Goal: Transaction & Acquisition: Obtain resource

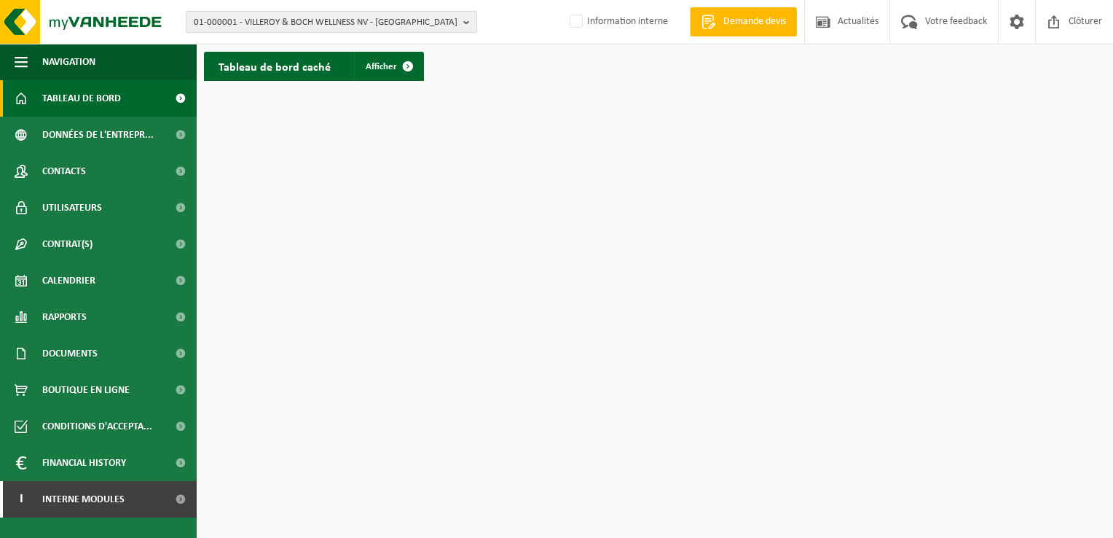
click at [288, 25] on span "01-000001 - VILLEROY & BOCH WELLNESS NV - ROESELARE" at bounding box center [326, 23] width 264 height 22
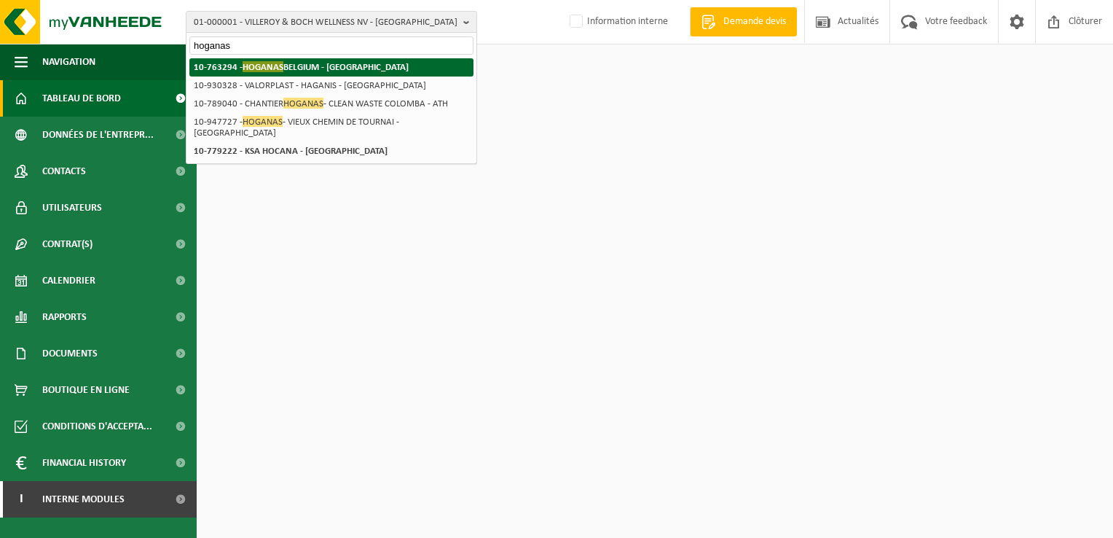
type input "hoganas"
click at [300, 71] on strong "10-763294 - HOGANAS BELGIUM - ATH" at bounding box center [301, 66] width 215 height 11
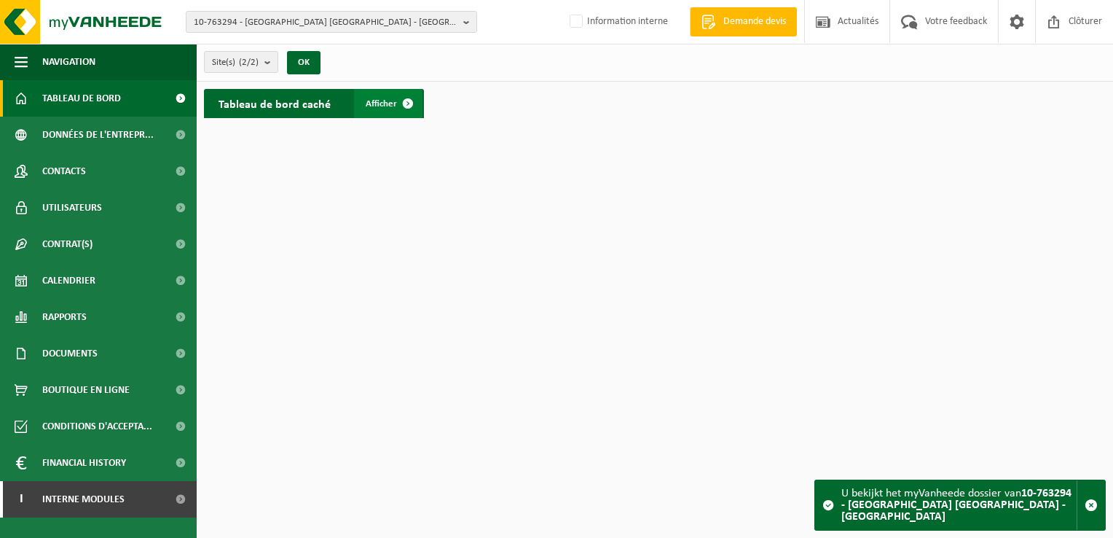
click at [388, 113] on link "Afficher" at bounding box center [388, 103] width 68 height 29
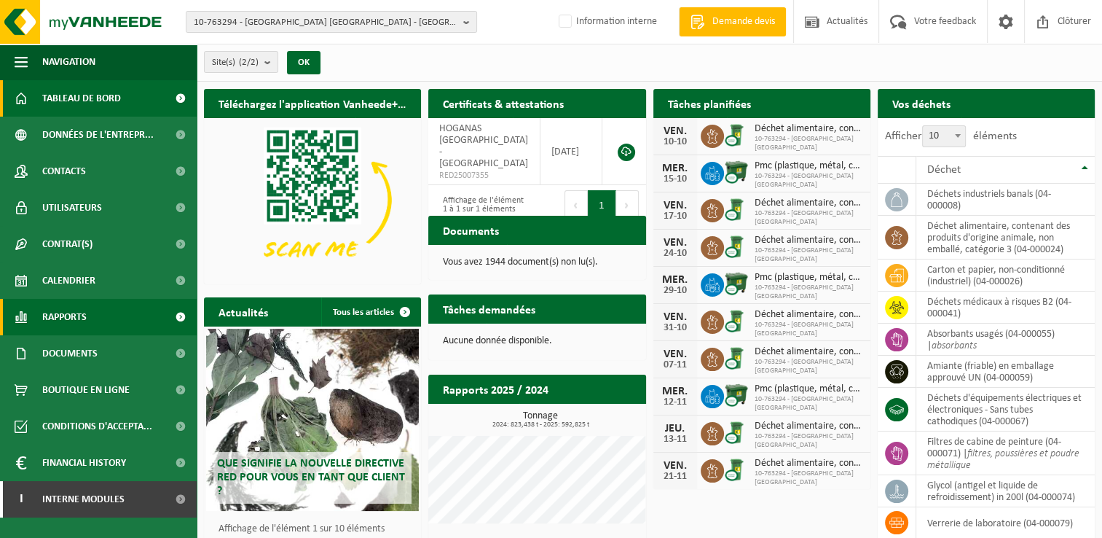
click at [96, 317] on link "Rapports" at bounding box center [98, 317] width 197 height 36
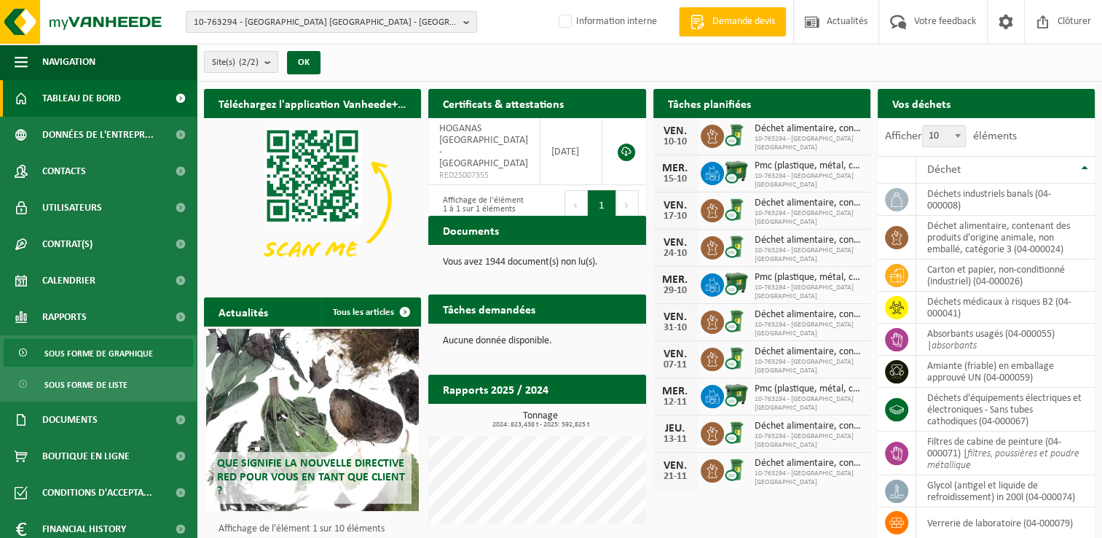
click at [92, 354] on span "Sous forme de graphique" at bounding box center [98, 353] width 109 height 28
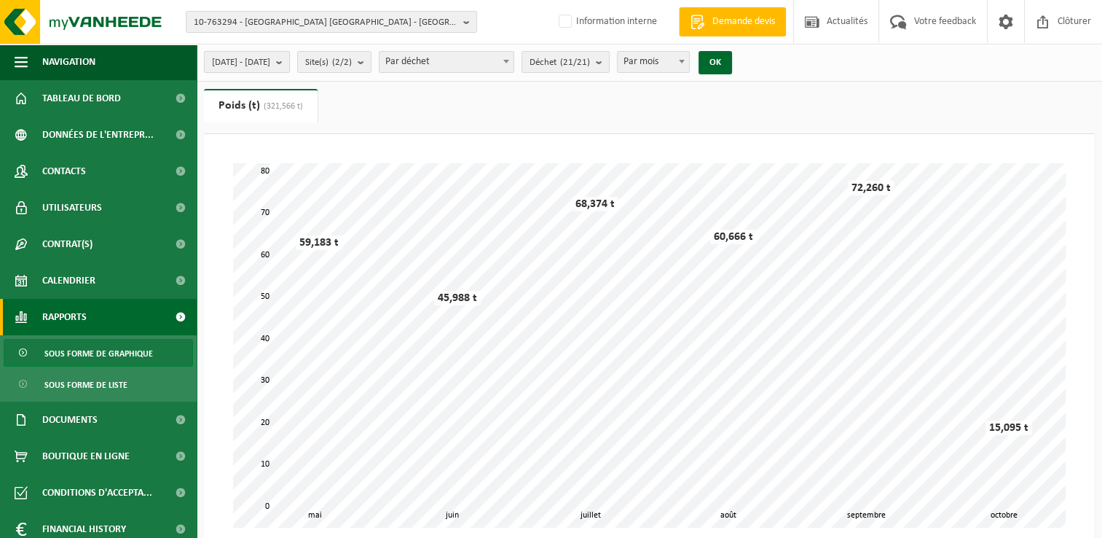
click at [282, 72] on button "2025-05-01 - 2025-10-06" at bounding box center [247, 62] width 86 height 22
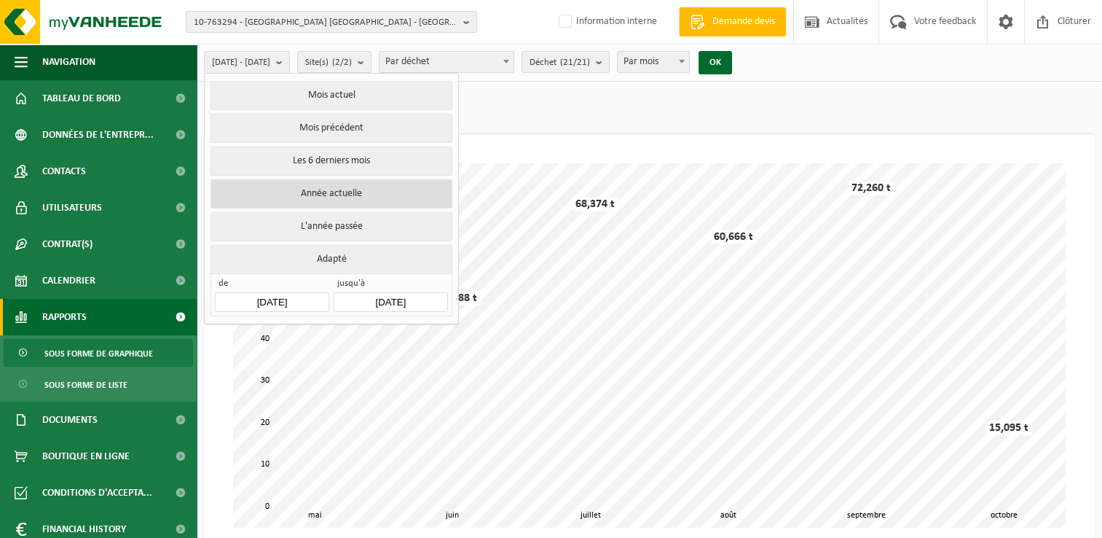
click at [317, 200] on button "Année actuelle" at bounding box center [331, 193] width 241 height 29
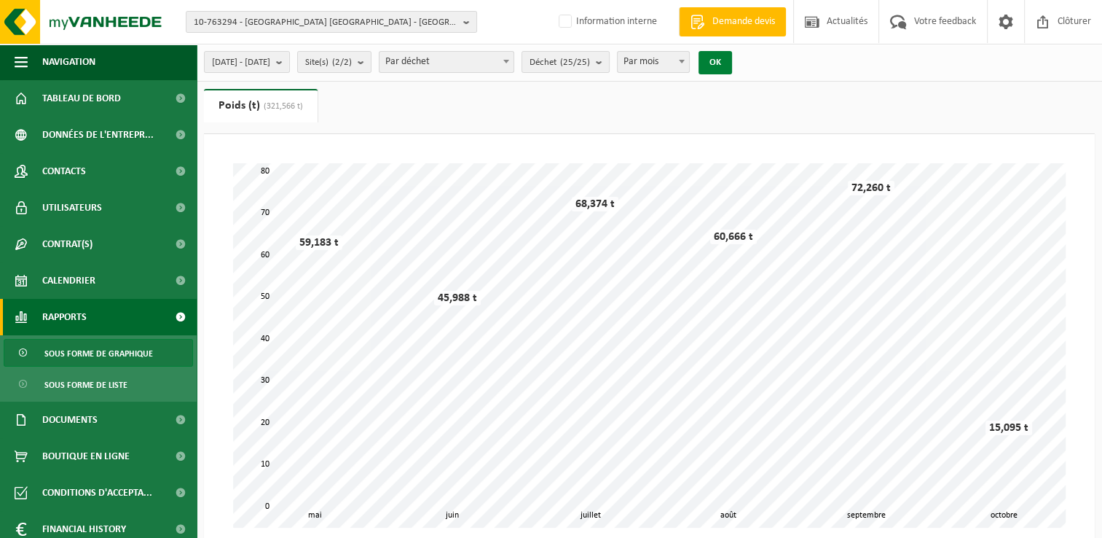
click at [732, 68] on button "OK" at bounding box center [716, 62] width 34 height 23
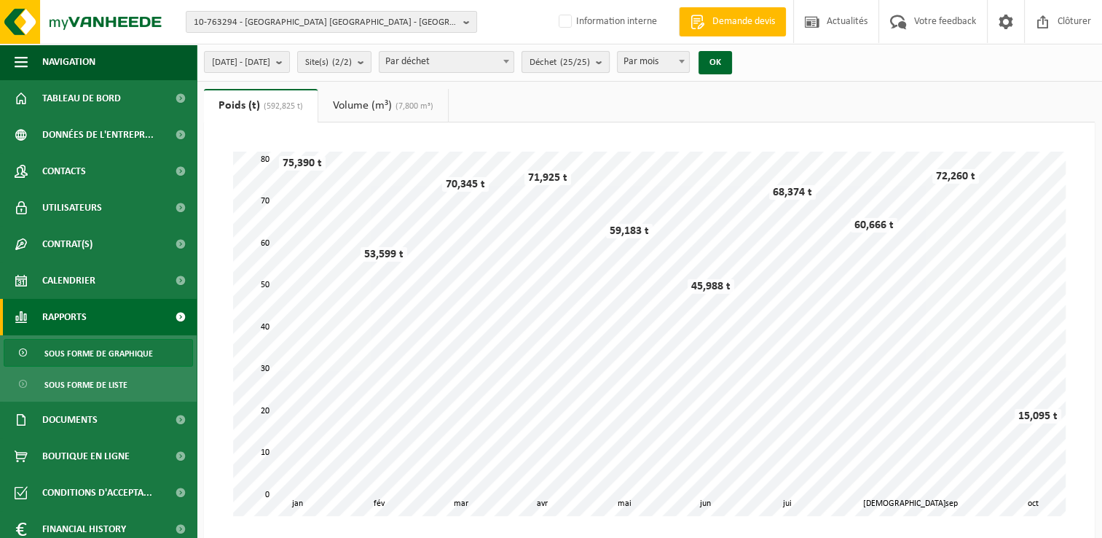
click at [590, 66] on span "Déchet (25/25)" at bounding box center [560, 63] width 60 height 22
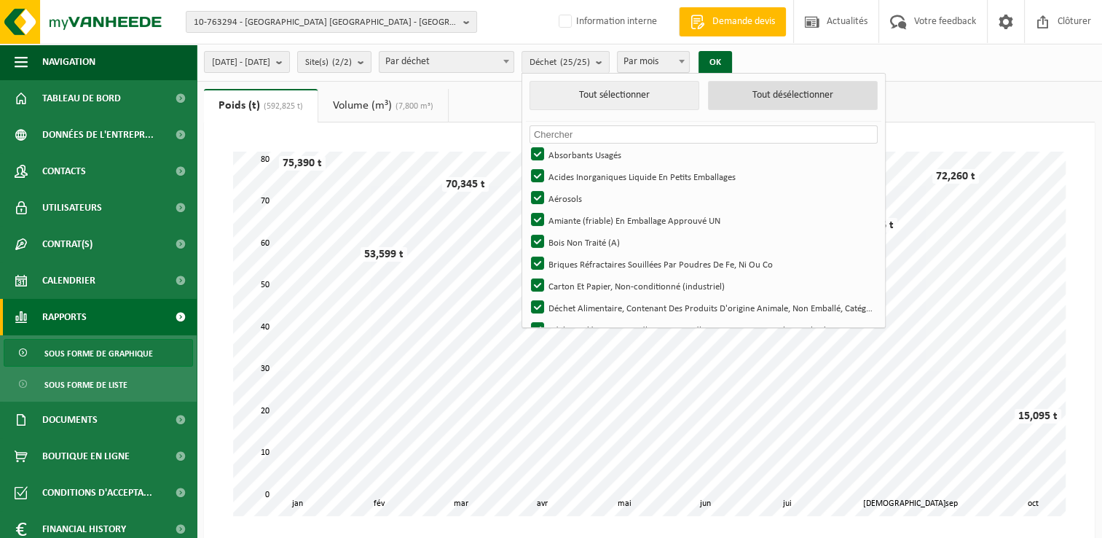
click at [813, 97] on button "Tout désélectionner" at bounding box center [793, 95] width 170 height 29
checkbox input "false"
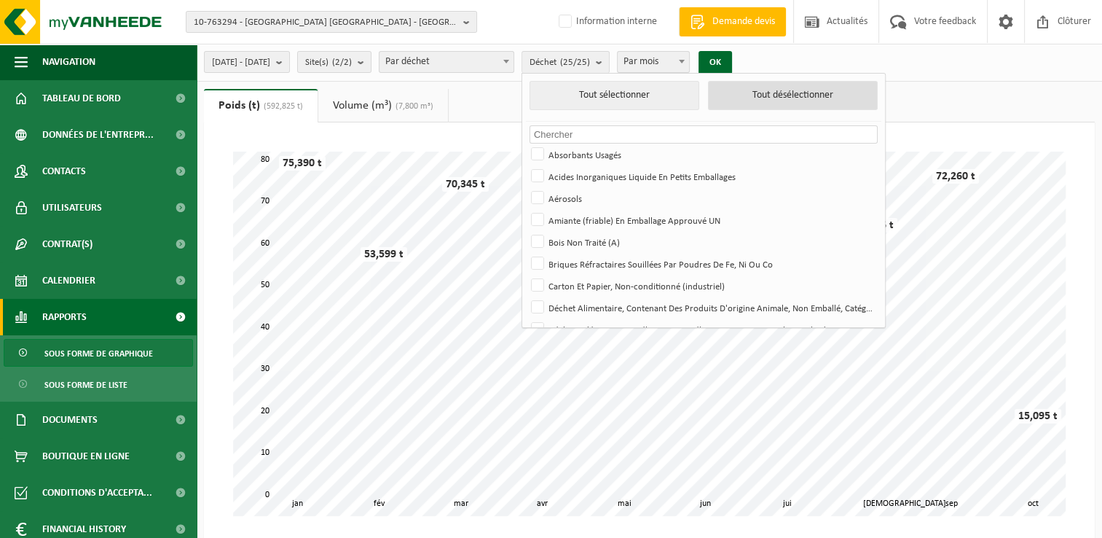
checkbox input "false"
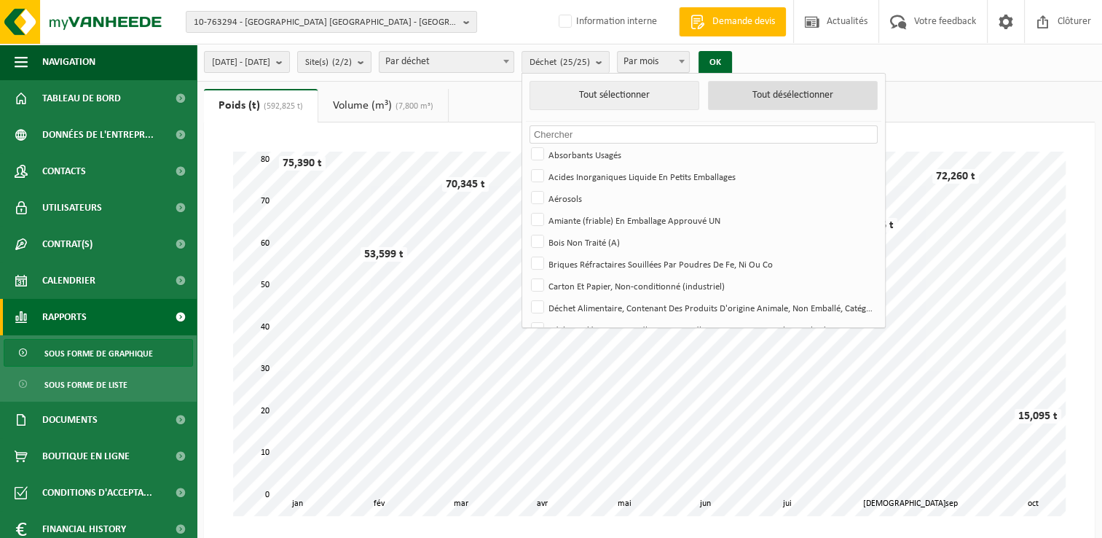
checkbox input "false"
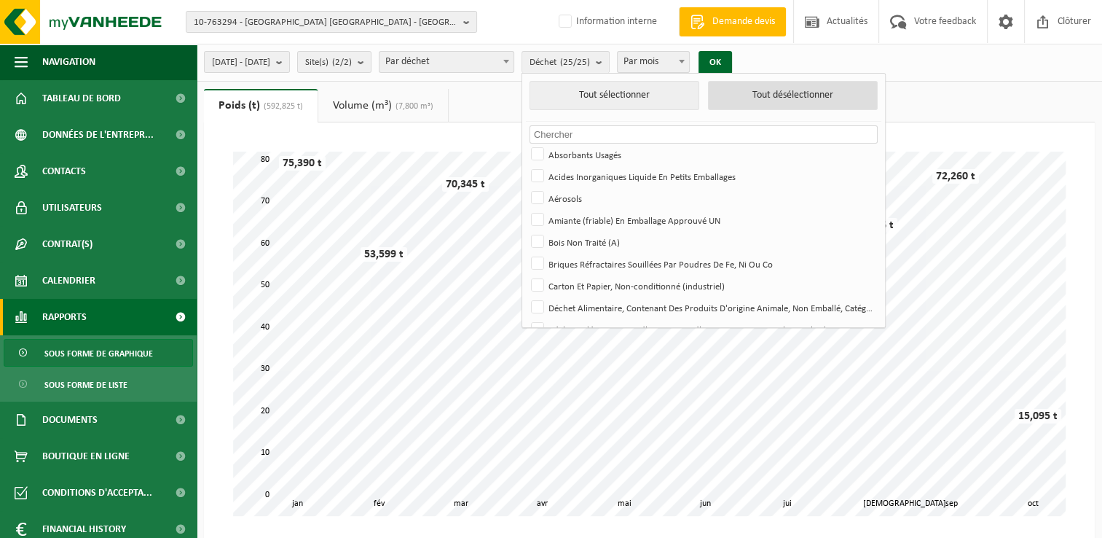
checkbox input "false"
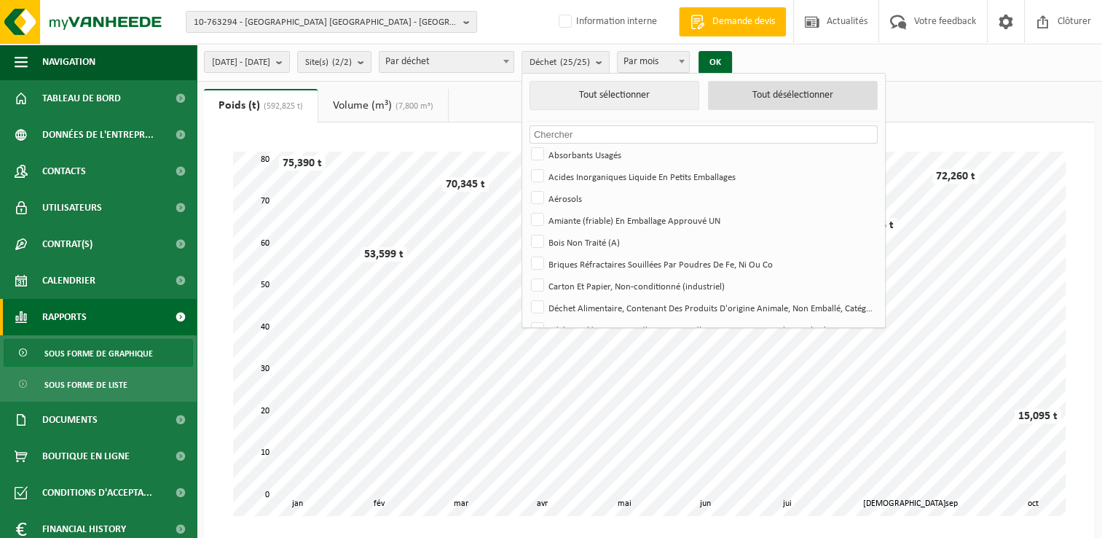
checkbox input "false"
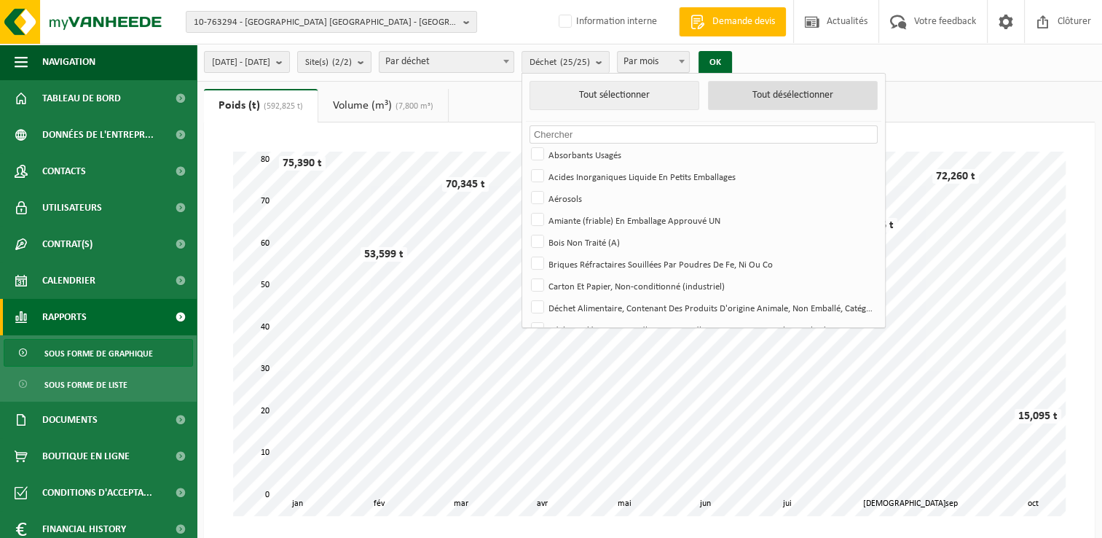
checkbox input "false"
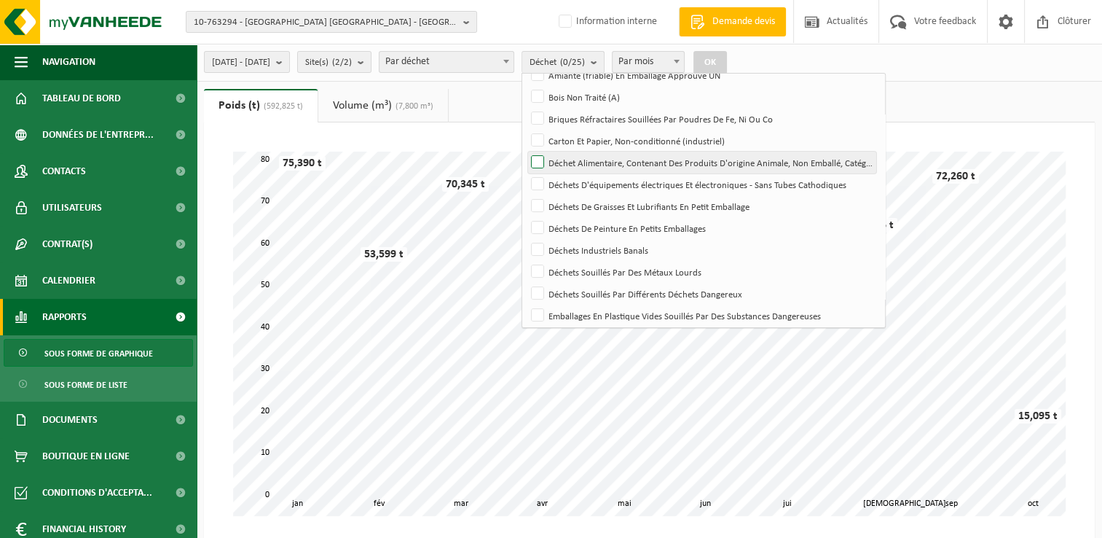
scroll to position [146, 0]
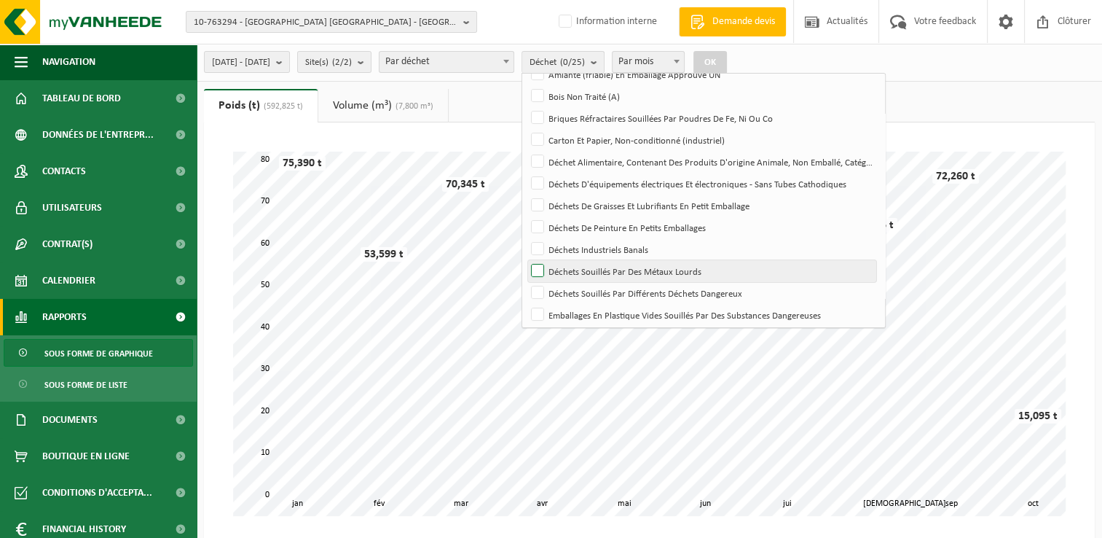
click at [698, 267] on label "Déchets Souillés Par Des Métaux Lourds" at bounding box center [702, 271] width 348 height 22
click at [526, 260] on input "Déchets Souillés Par Des Métaux Lourds" at bounding box center [525, 259] width 1 height 1
checkbox input "true"
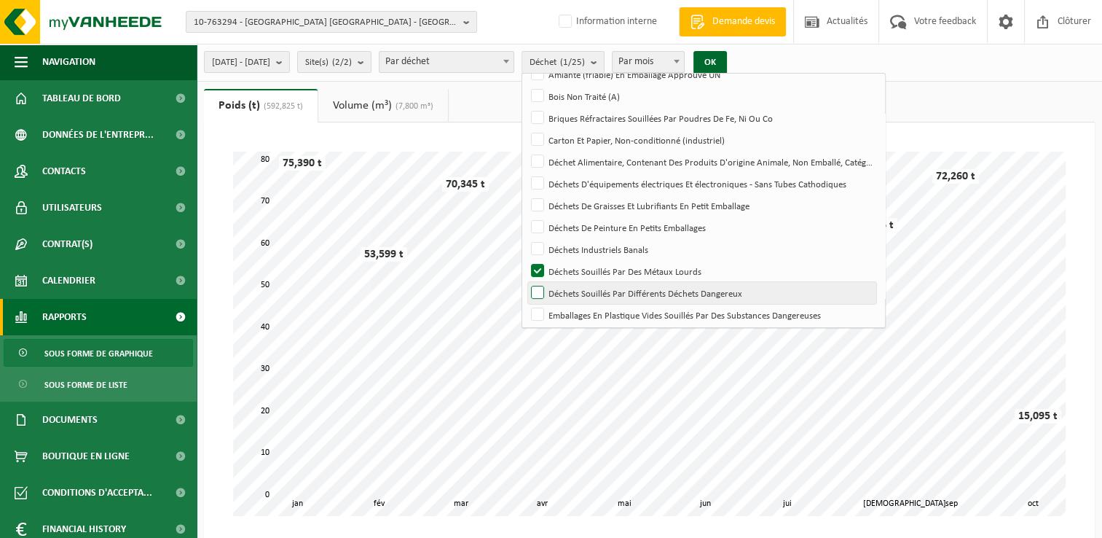
click at [695, 290] on label "Déchets Souillés Par Différents Déchets Dangereux" at bounding box center [702, 293] width 348 height 22
click at [526, 282] on input "Déchets Souillés Par Différents Déchets Dangereux" at bounding box center [525, 281] width 1 height 1
checkbox input "true"
click at [727, 66] on button "OK" at bounding box center [710, 62] width 34 height 23
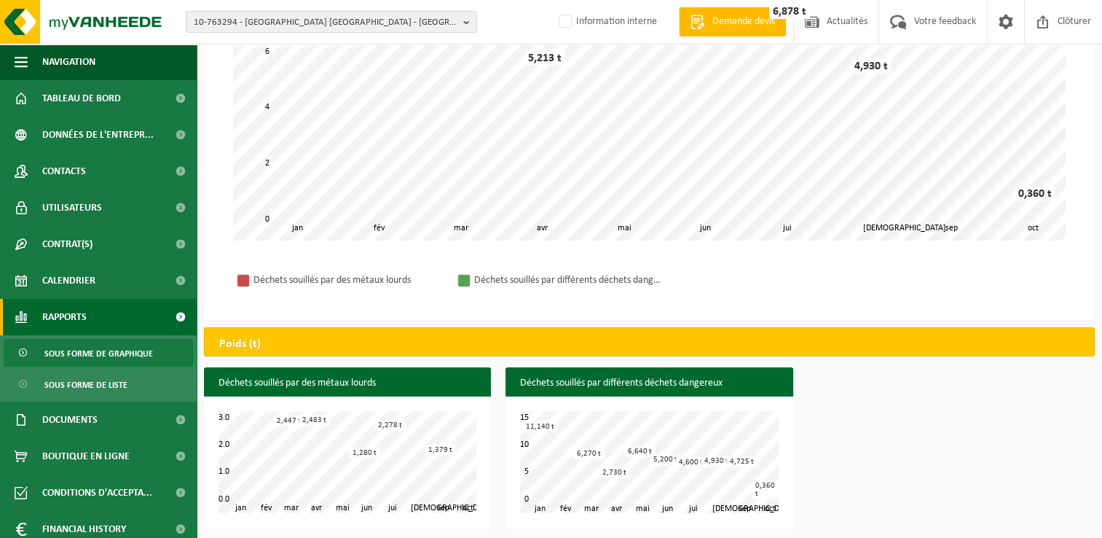
scroll to position [290, 0]
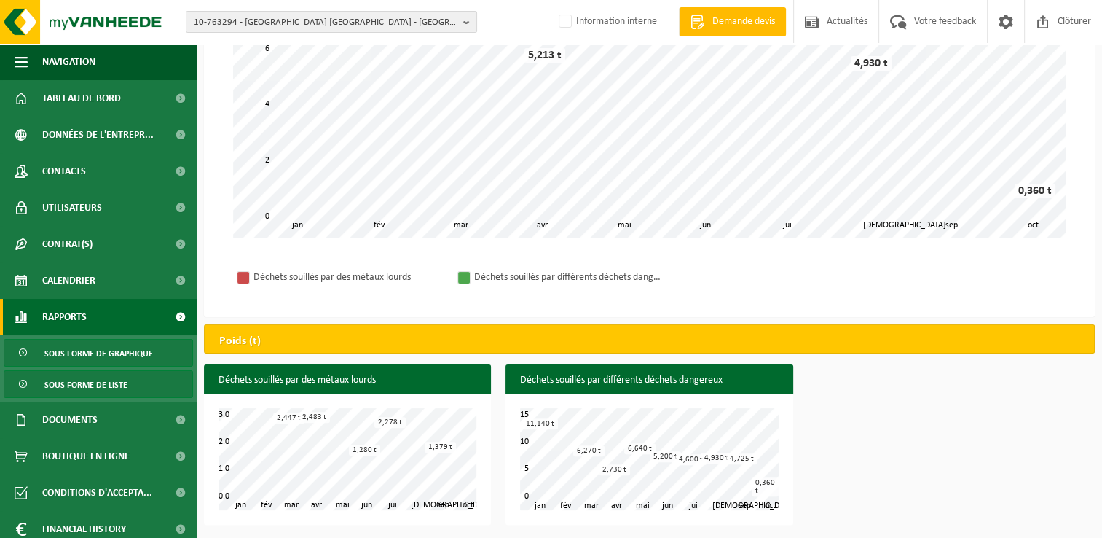
click at [97, 383] on span "Sous forme de liste" at bounding box center [85, 385] width 83 height 28
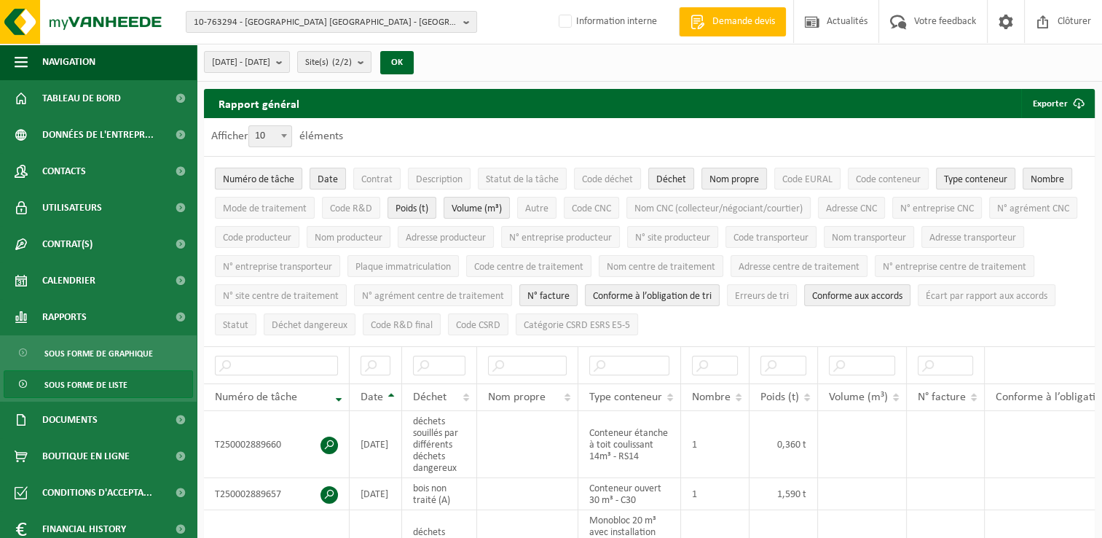
click at [252, 175] on span "Numéro de tâche" at bounding box center [258, 179] width 71 height 11
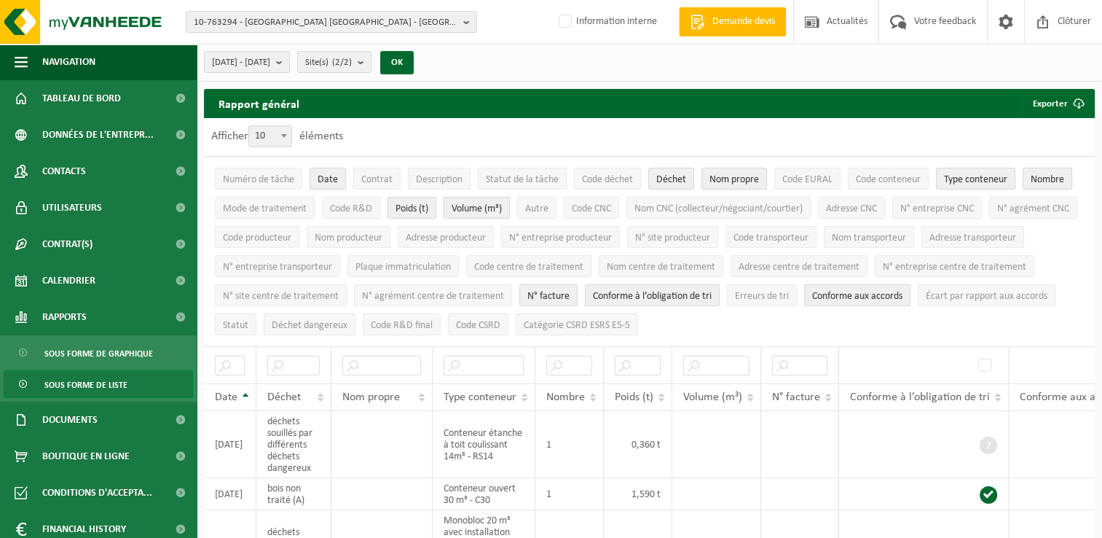
click at [487, 198] on button "Volume (m³)" at bounding box center [477, 208] width 66 height 22
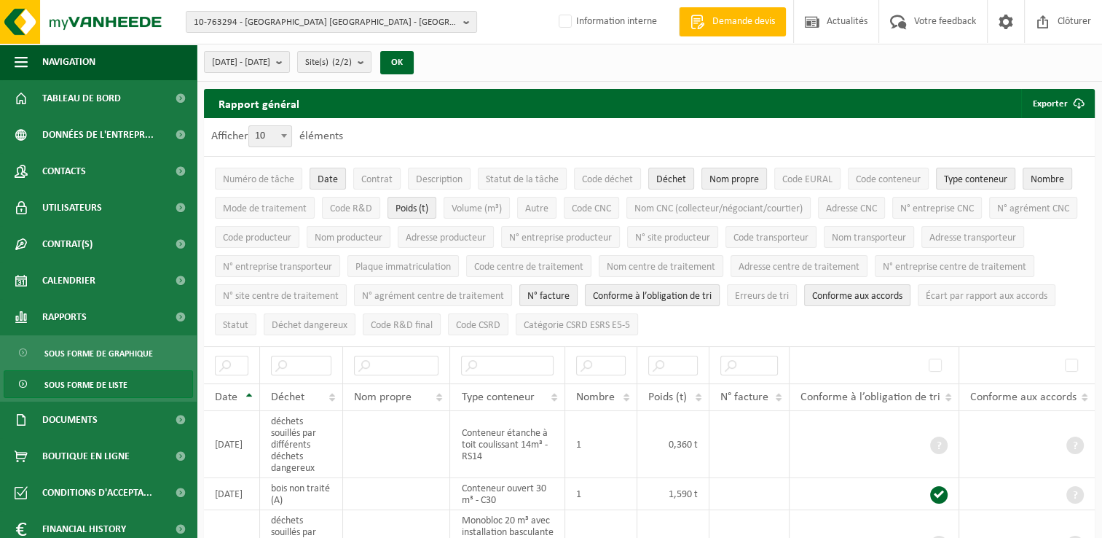
click at [712, 291] on span "Conforme à l’obligation de tri" at bounding box center [652, 296] width 119 height 11
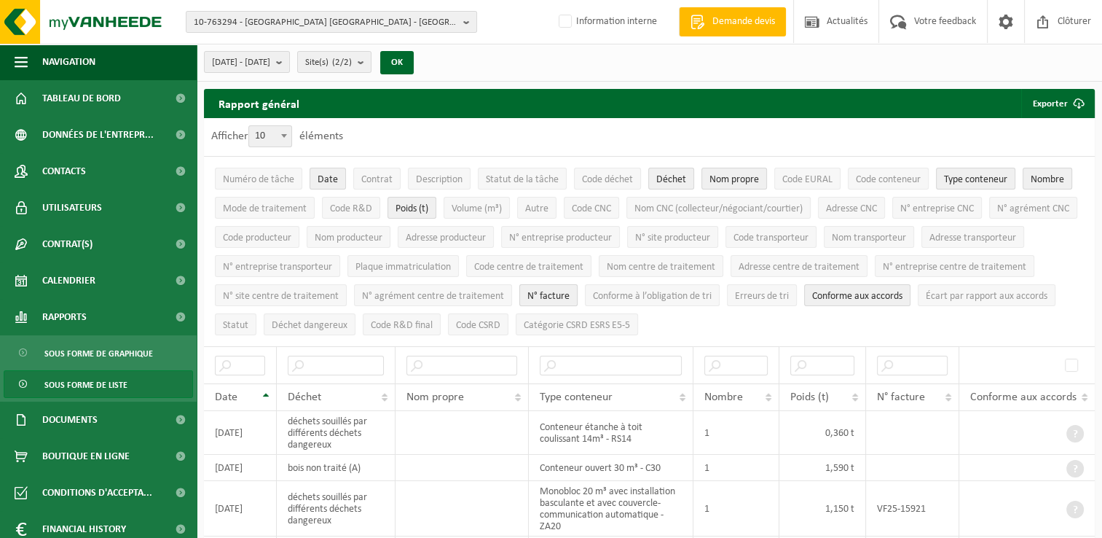
click at [570, 291] on span "N° facture" at bounding box center [548, 296] width 42 height 11
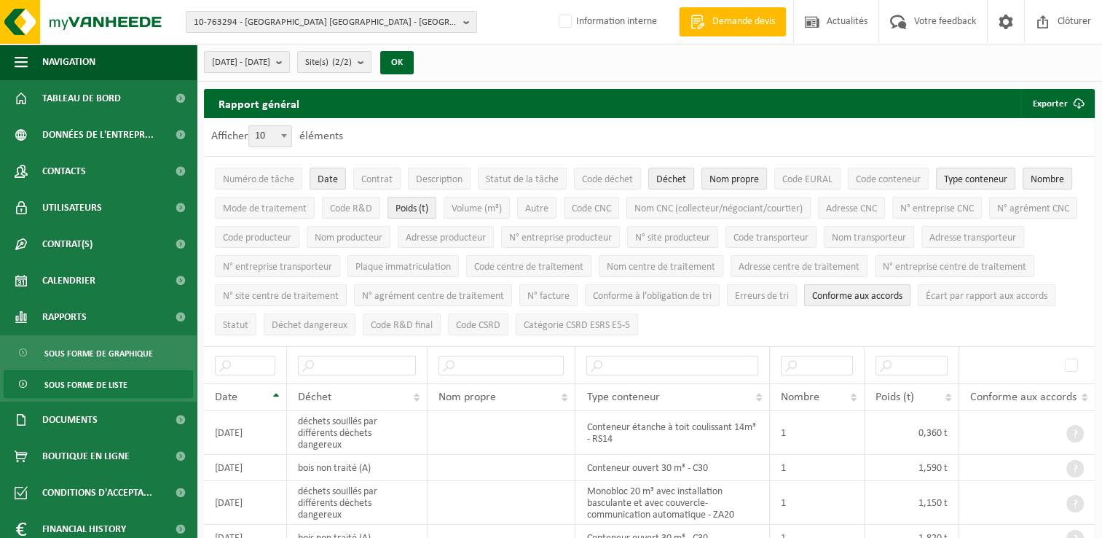
click at [910, 285] on button "Conforme aux accords" at bounding box center [857, 295] width 106 height 22
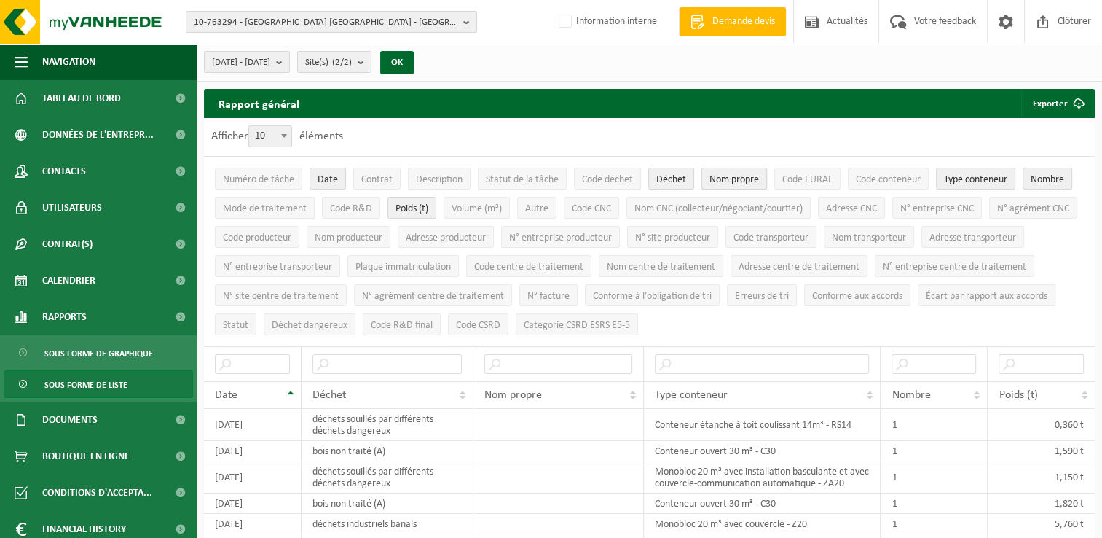
click at [723, 176] on span "Nom propre" at bounding box center [734, 179] width 50 height 11
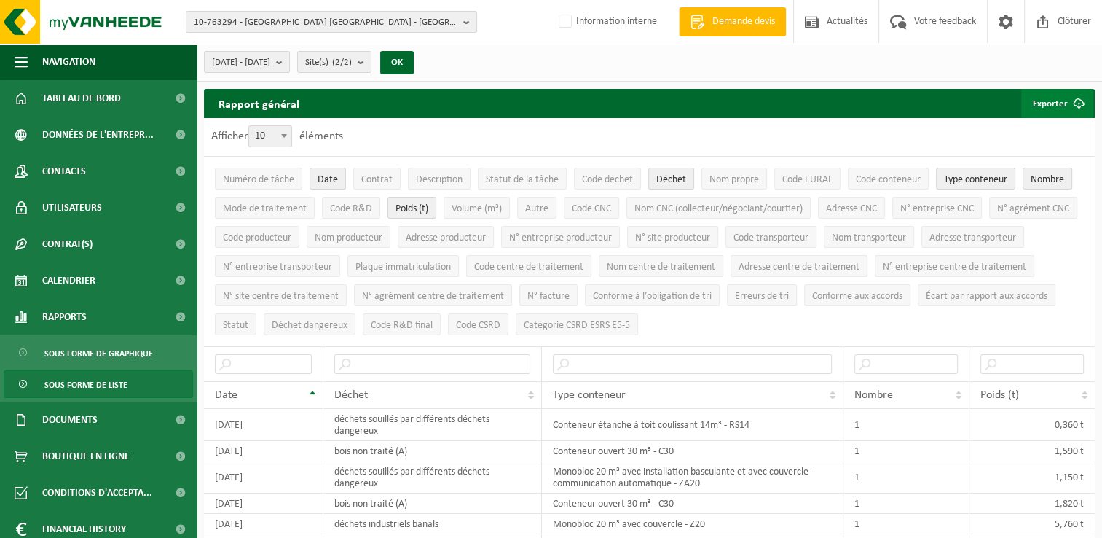
click at [1034, 109] on button "Exporter" at bounding box center [1057, 103] width 72 height 29
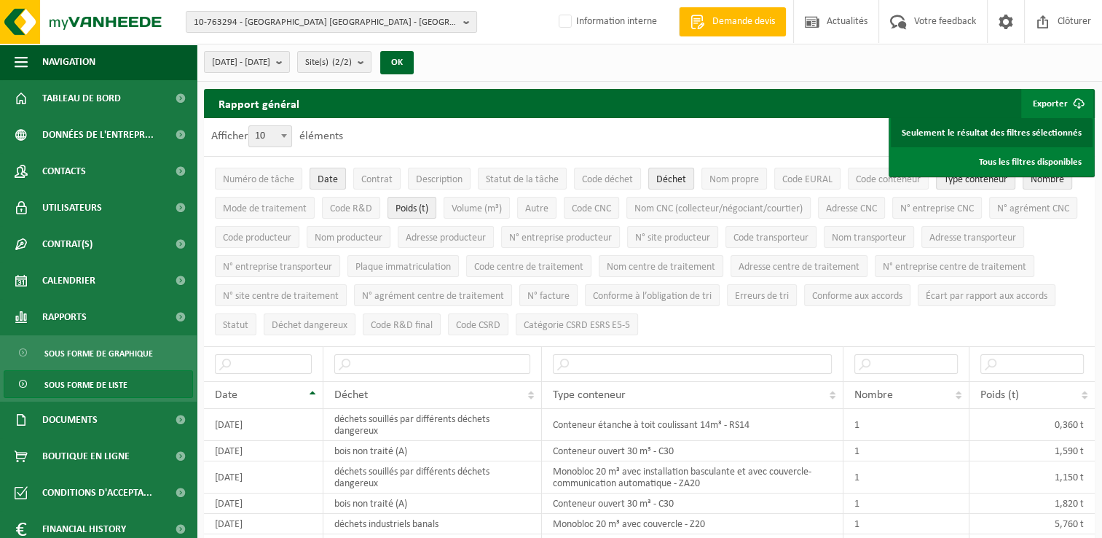
click at [981, 140] on link "Seulement le résultat des filtres sélectionnés" at bounding box center [992, 132] width 202 height 29
